Goal: Information Seeking & Learning: Learn about a topic

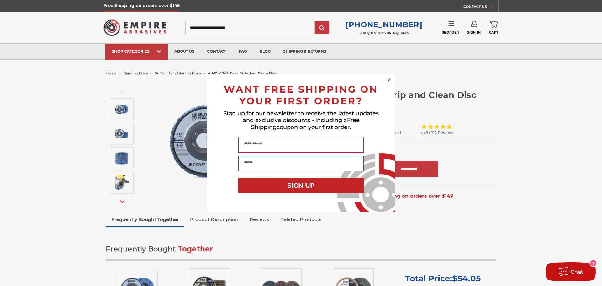
click at [388, 80] on circle "Close dialog" at bounding box center [390, 79] width 6 height 6
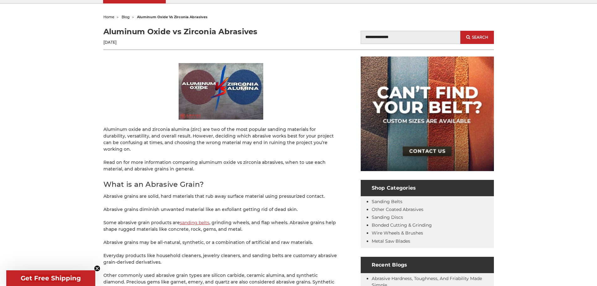
scroll to position [63, 0]
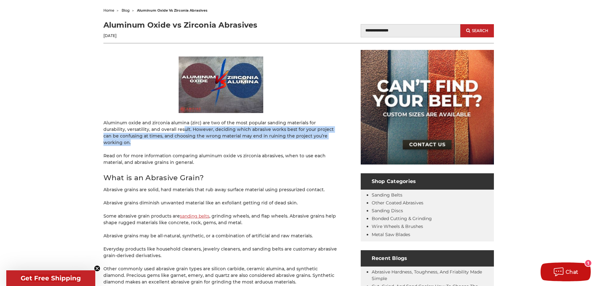
drag, startPoint x: 159, startPoint y: 128, endPoint x: 344, endPoint y: 134, distance: 184.8
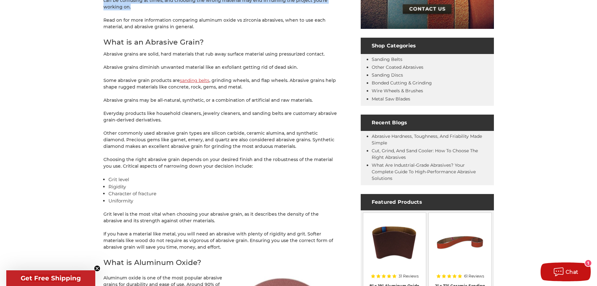
scroll to position [188, 0]
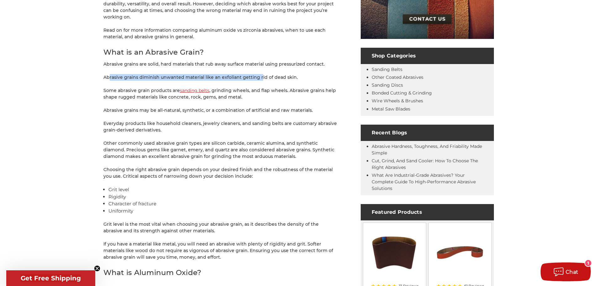
drag, startPoint x: 109, startPoint y: 71, endPoint x: 259, endPoint y: 73, distance: 149.5
click at [259, 74] on p "Abrasive grains diminish unwanted material like an exfoliant getting rid of dea…" at bounding box center [220, 77] width 235 height 7
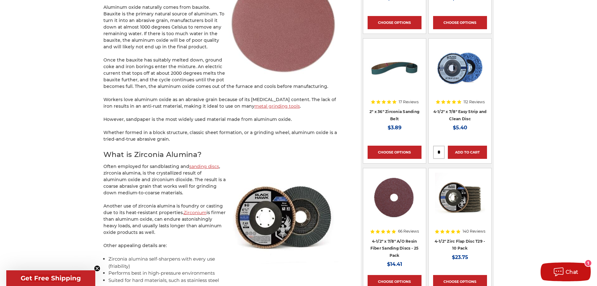
scroll to position [502, 0]
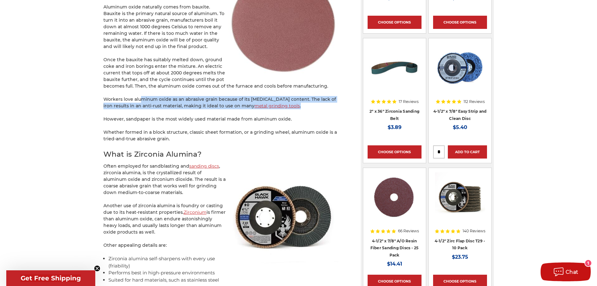
drag, startPoint x: 140, startPoint y: 92, endPoint x: 292, endPoint y: 97, distance: 151.8
click at [292, 97] on p "Workers love aluminum oxide as an abrasive grain because of its low-iron conten…" at bounding box center [220, 102] width 235 height 13
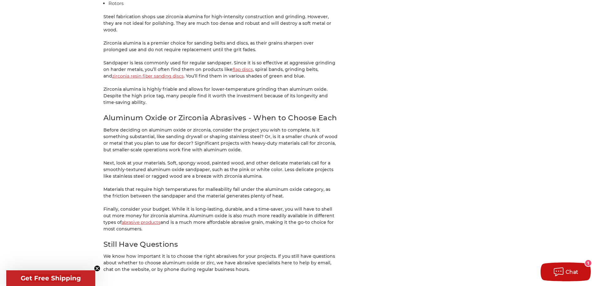
scroll to position [1255, 0]
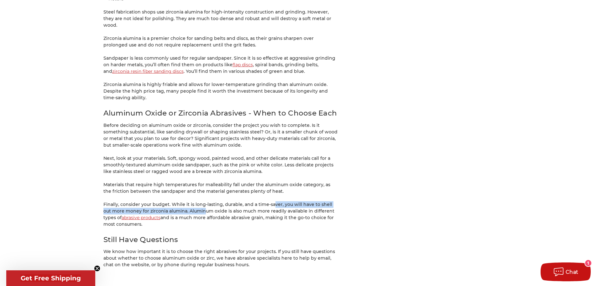
drag, startPoint x: 197, startPoint y: 189, endPoint x: 271, endPoint y: 186, distance: 74.0
click at [271, 201] on p "Finally, consider your budget. While it is long-lasting, durable, and a time-sa…" at bounding box center [220, 214] width 235 height 26
click at [149, 201] on p "Finally, consider your budget. While it is long-lasting, durable, and a time-sa…" at bounding box center [220, 214] width 235 height 26
